Goal: Task Accomplishment & Management: Use online tool/utility

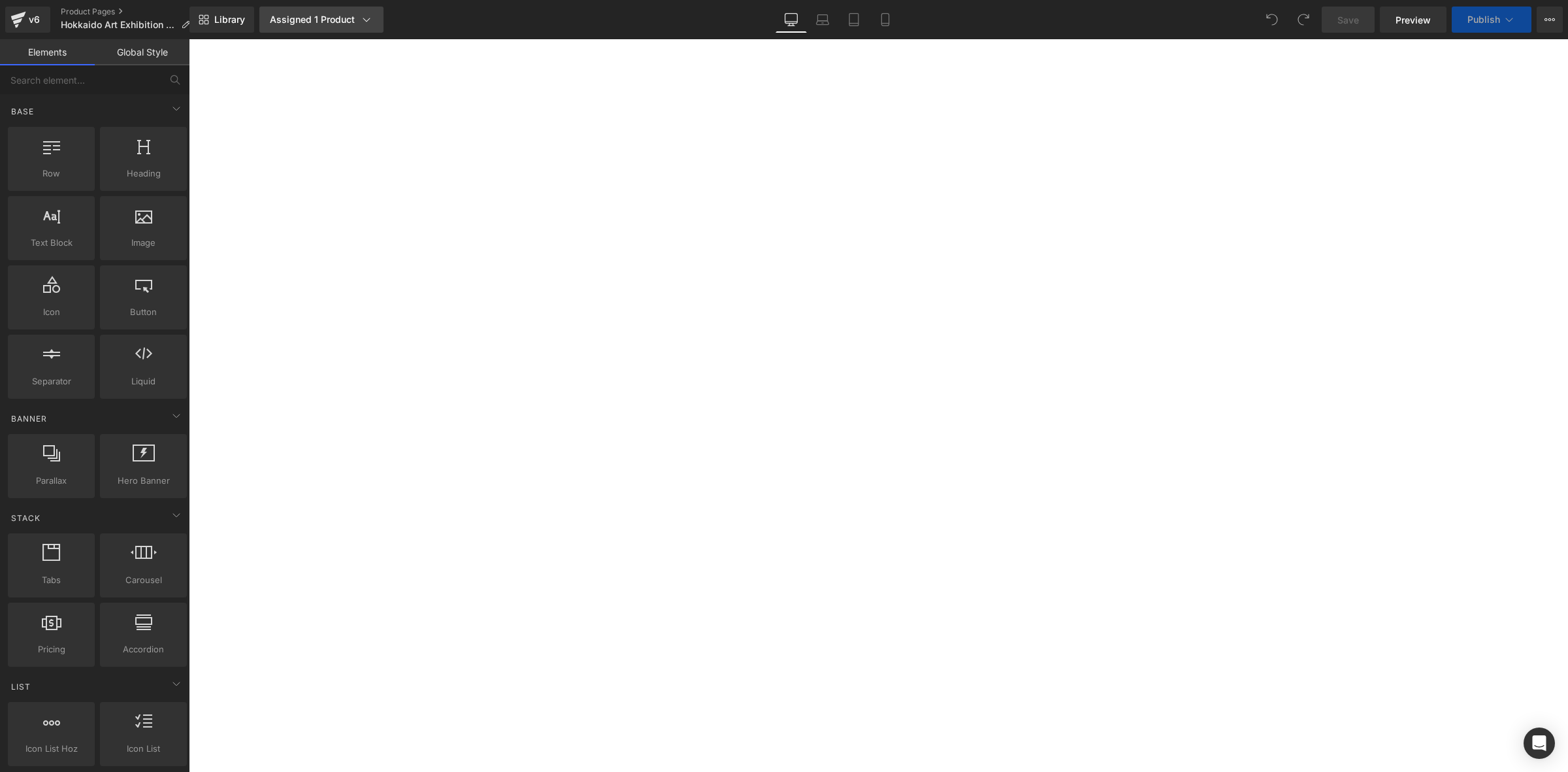
click at [343, 21] on div "Assigned 1 Product" at bounding box center [321, 19] width 103 height 13
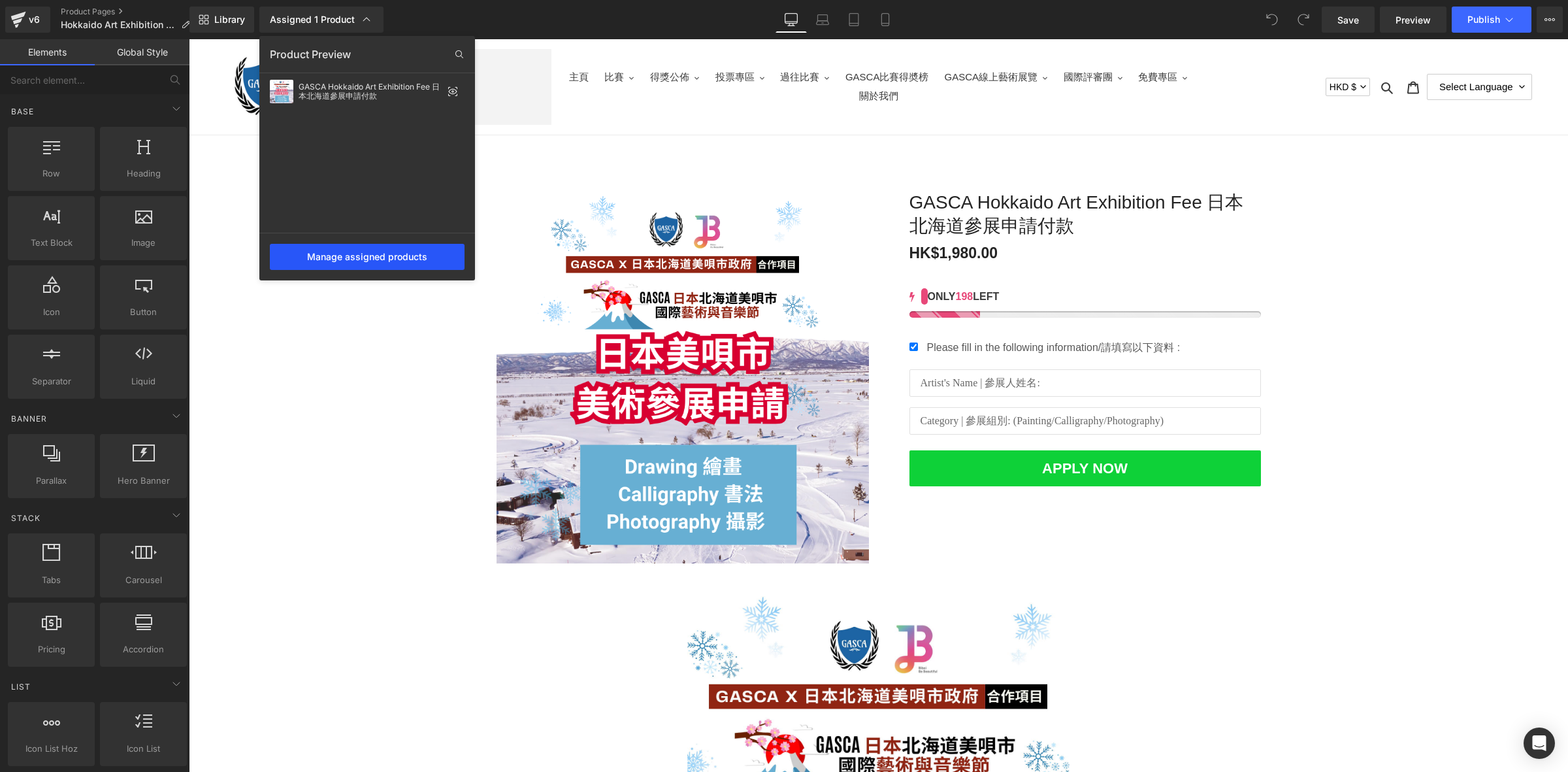
click at [406, 265] on div "Manage assigned products" at bounding box center [366, 257] width 194 height 26
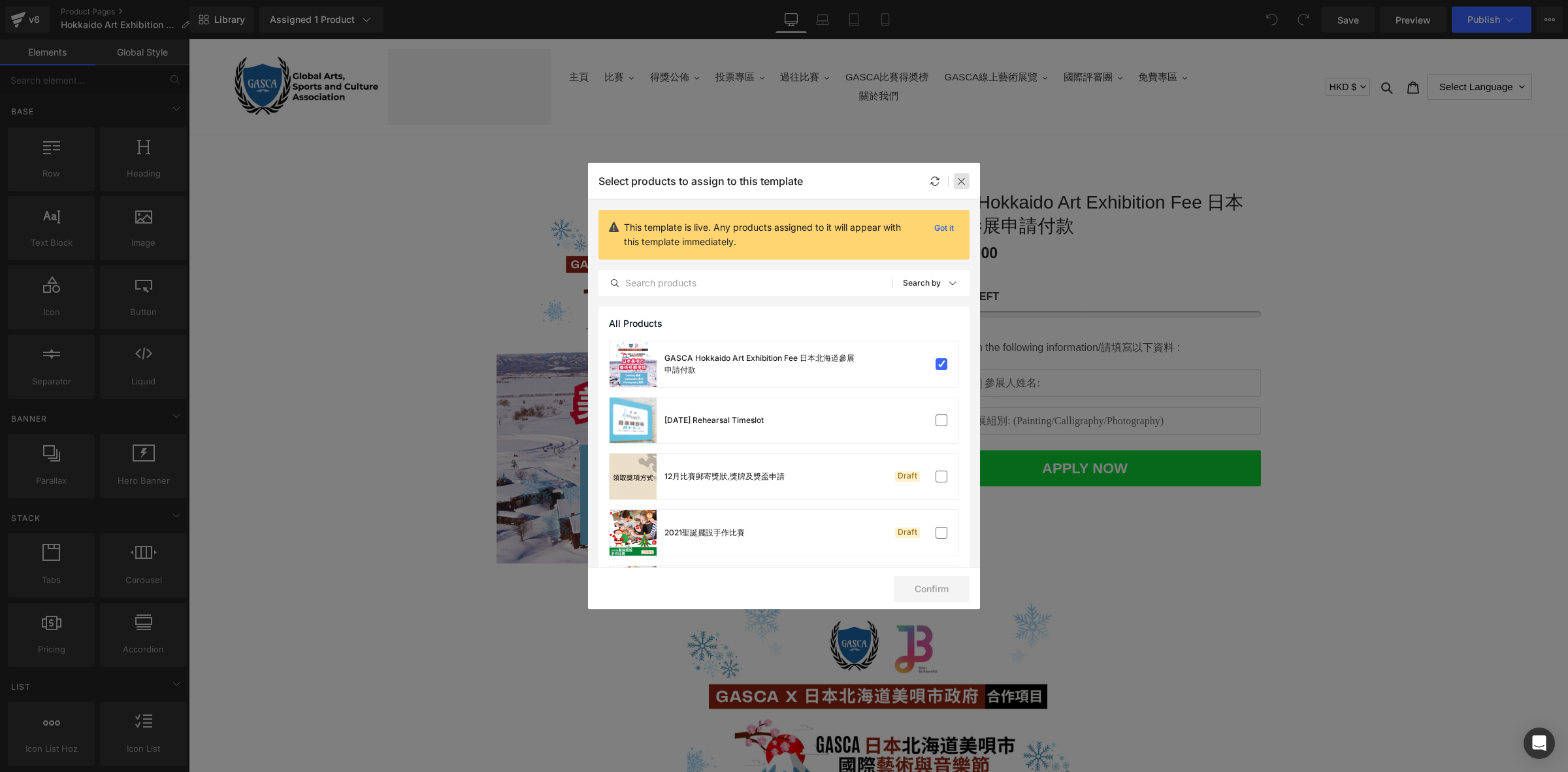
click at [969, 188] on div at bounding box center [961, 181] width 16 height 16
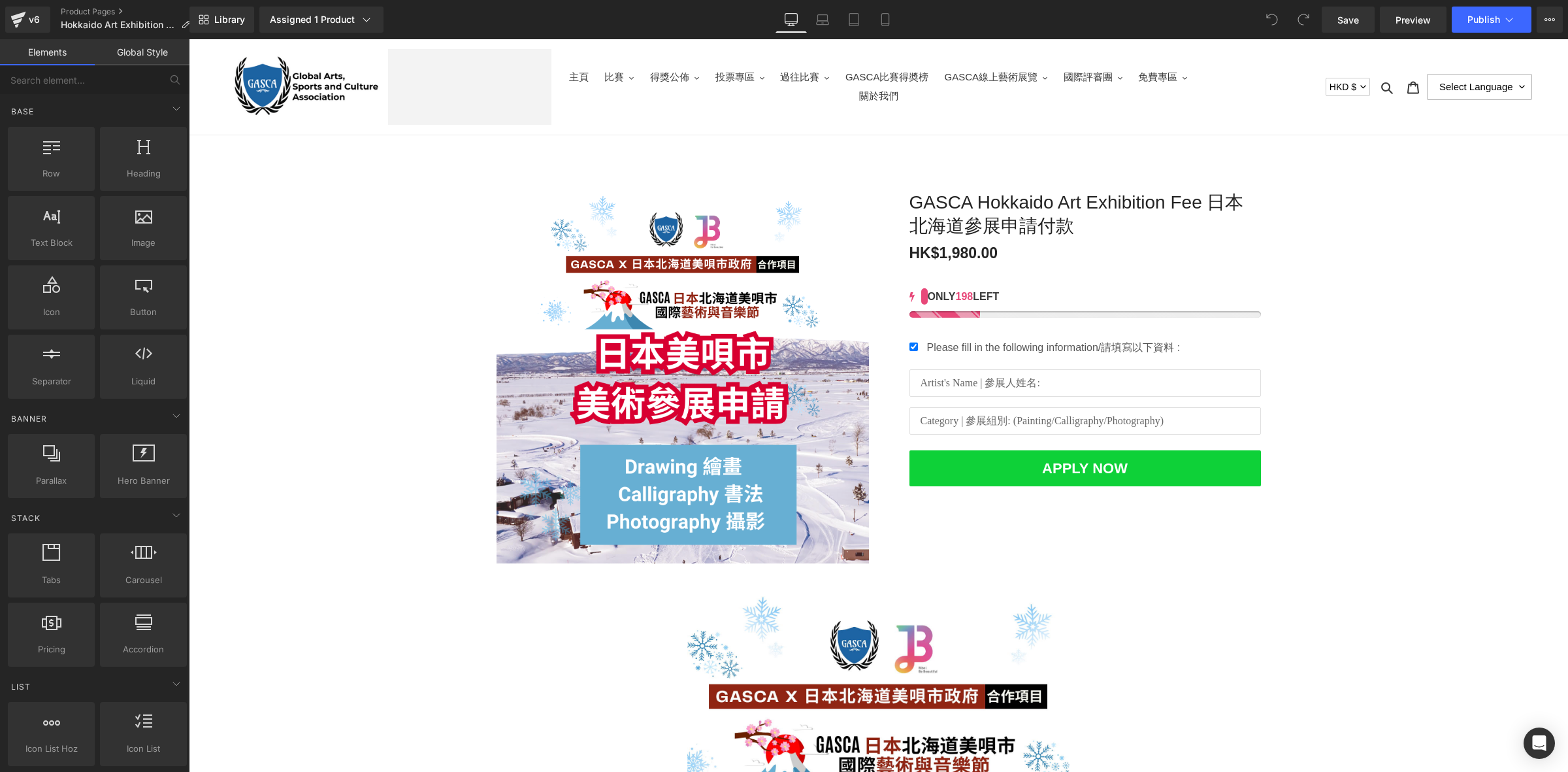
click at [1473, 84] on select "Select Language 简体中文 繁體中文 English" at bounding box center [1480, 87] width 105 height 26
click at [1538, 169] on main "Sale Off (P) Image GASCA Hokkaido Art Exhibition Fee 日本北海道參展申請付款 (P) Title HK$1…" at bounding box center [878, 745] width 1379 height 1220
click at [1516, 23] on button "Publish" at bounding box center [1492, 19] width 80 height 26
click at [1410, 28] on link "Preview" at bounding box center [1413, 19] width 66 height 26
